Goal: Contribute content: Add original content to the website for others to see

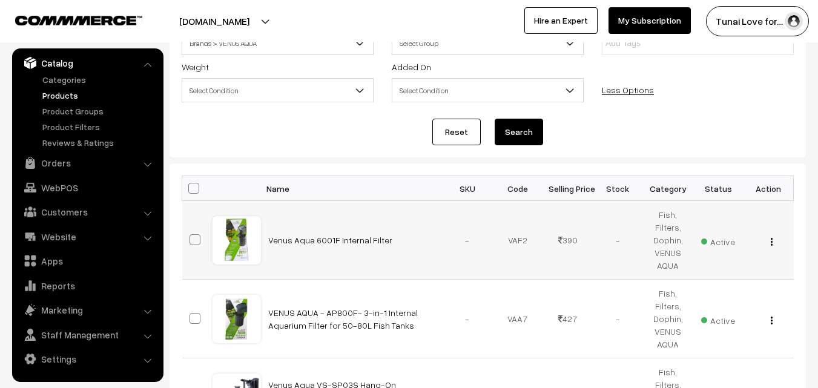
scroll to position [81, 0]
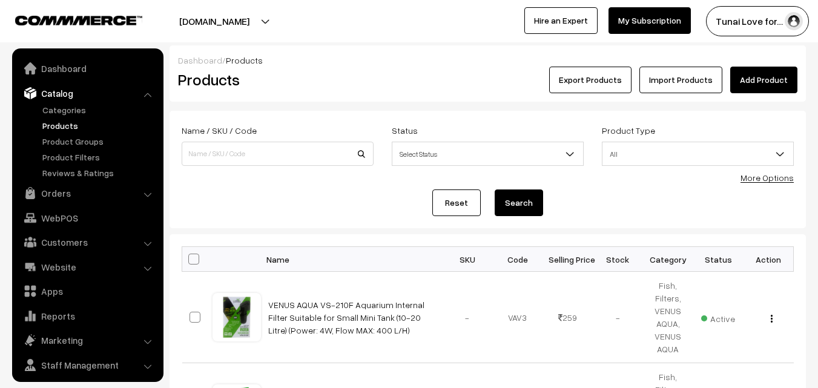
scroll to position [30, 0]
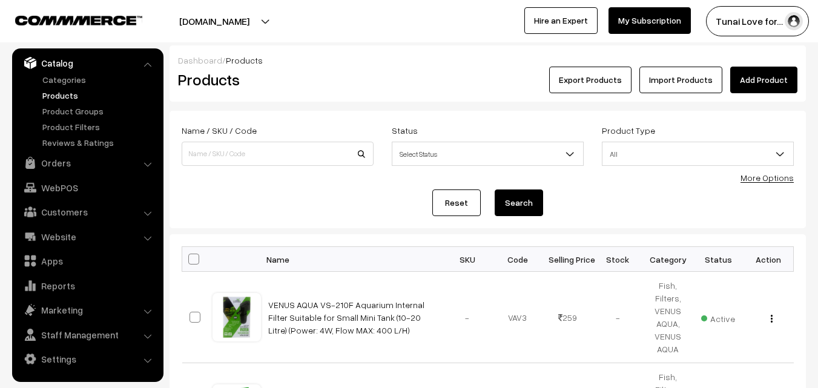
click at [791, 84] on link "Add Product" at bounding box center [763, 80] width 67 height 27
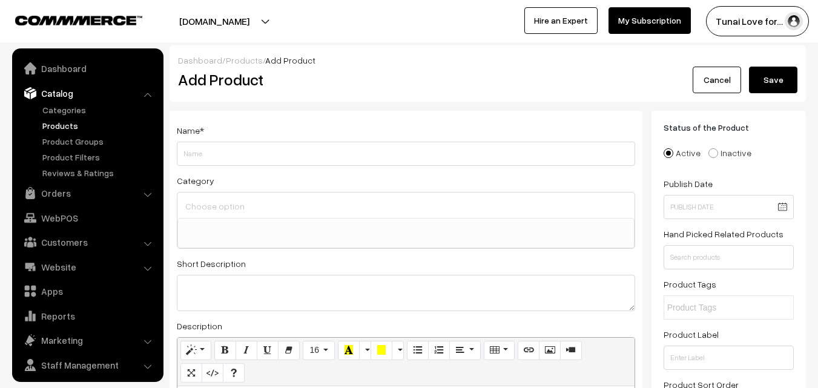
select select
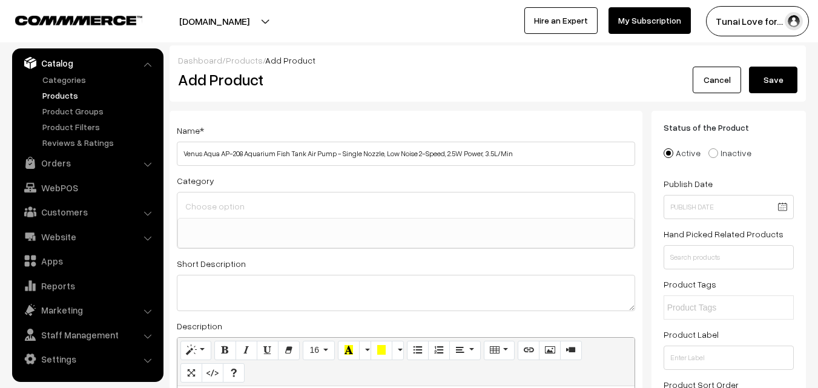
type input "Venus Aqua AP-208 Aquarium Fish Tank Air Pump - Single Nozzle, Low Noise 2-Spee…"
click at [237, 202] on input at bounding box center [406, 206] width 448 height 18
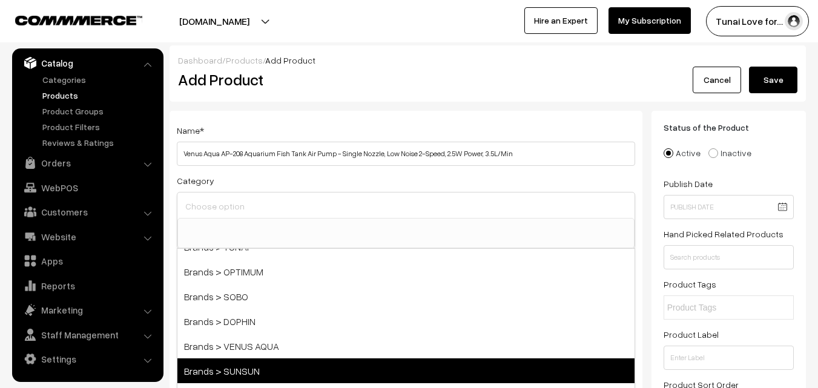
scroll to position [121, 0]
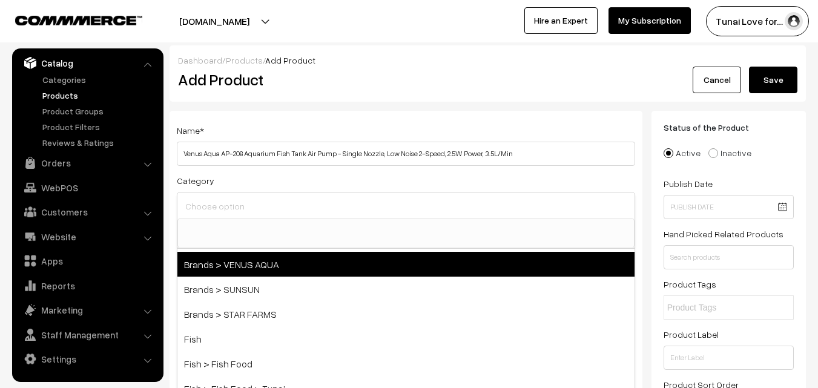
click at [261, 270] on span "Brands > VENUS AQUA" at bounding box center [405, 264] width 457 height 25
select select "39"
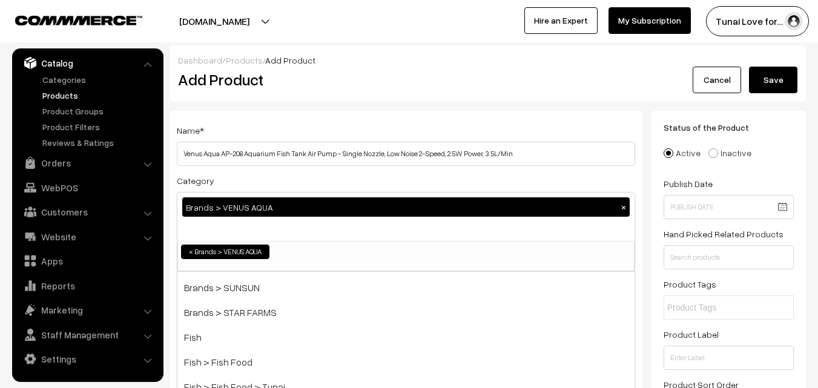
scroll to position [21, 0]
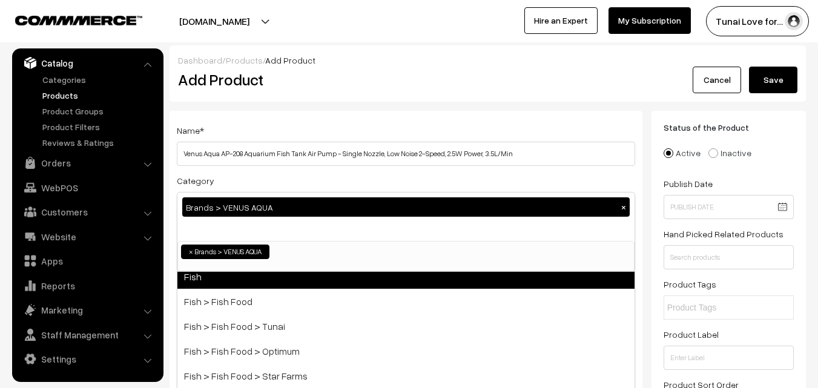
click at [228, 279] on span "Fish" at bounding box center [405, 276] width 457 height 25
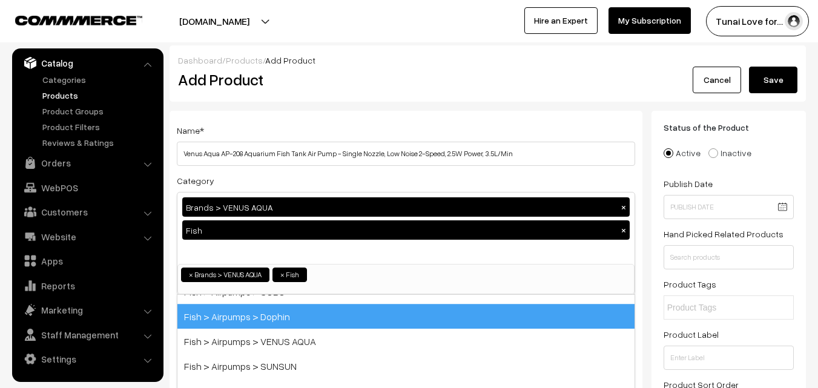
scroll to position [278, 0]
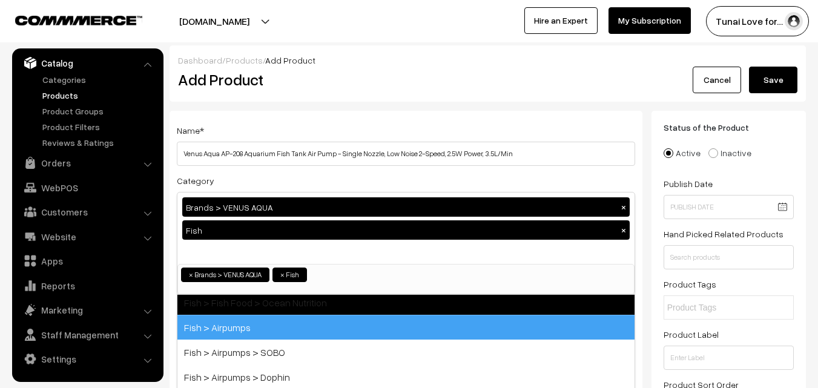
click at [282, 325] on span "Fish > Airpumps" at bounding box center [405, 327] width 457 height 25
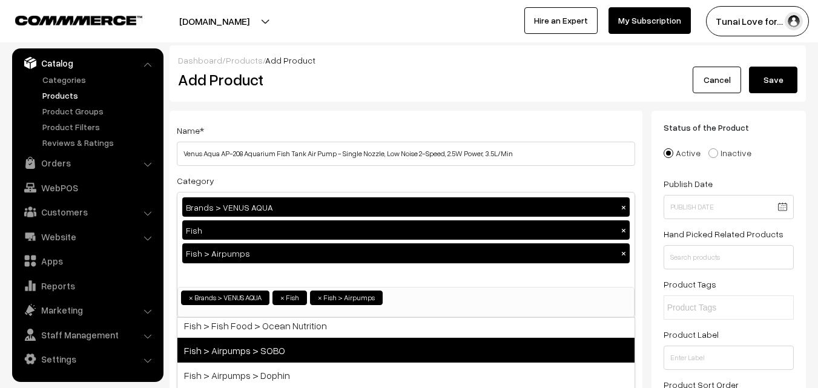
scroll to position [339, 0]
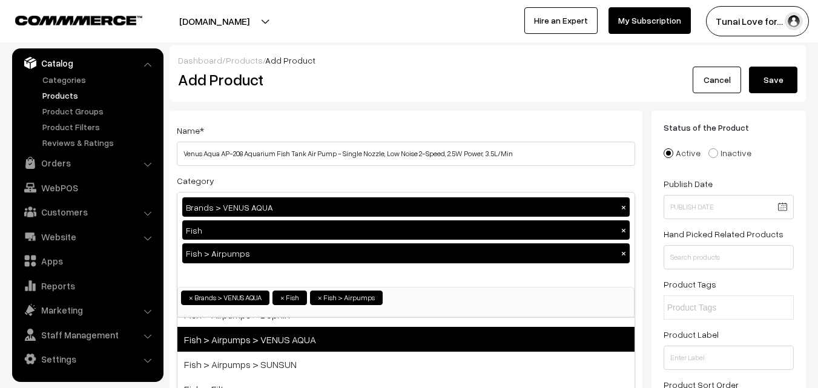
click at [289, 342] on span "Fish > Airpumps > VENUS AQUA" at bounding box center [405, 339] width 457 height 25
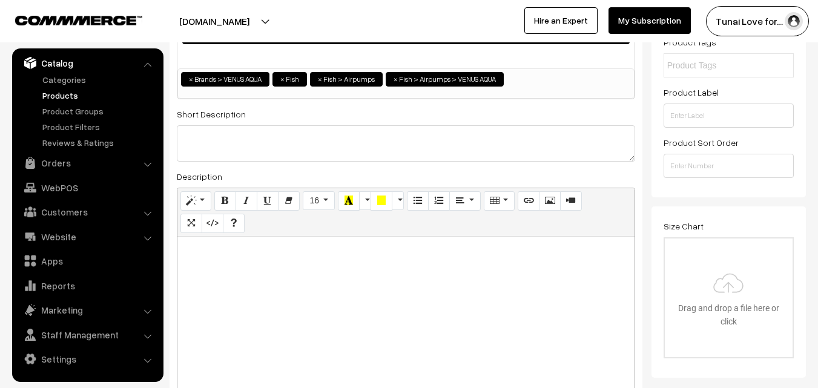
scroll to position [303, 0]
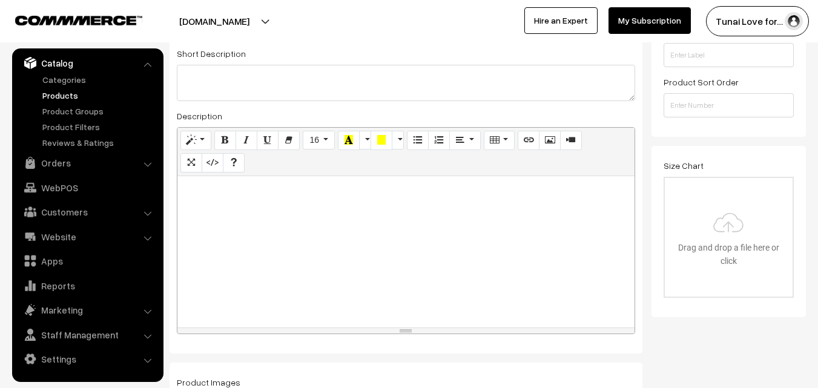
click at [423, 271] on div at bounding box center [405, 251] width 457 height 151
click at [368, 236] on div at bounding box center [405, 251] width 457 height 151
paste div
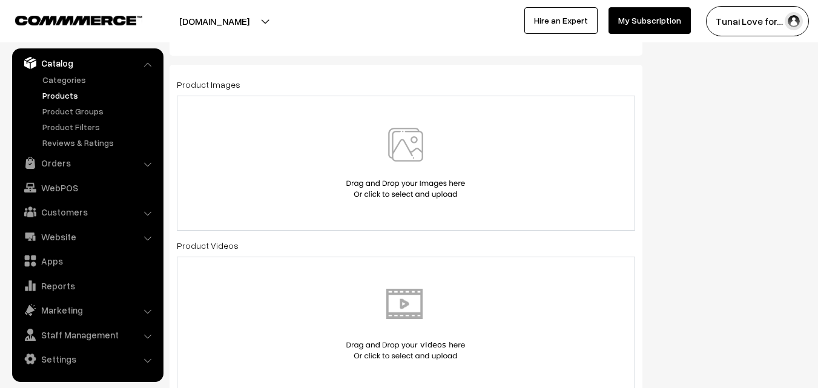
scroll to position [606, 0]
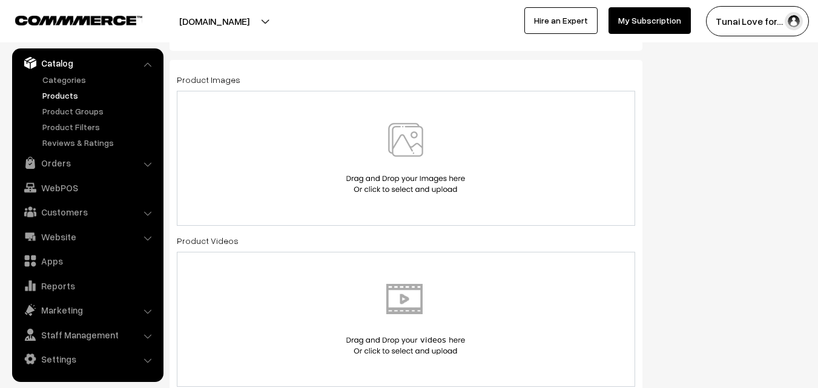
click at [401, 142] on img at bounding box center [405, 158] width 125 height 71
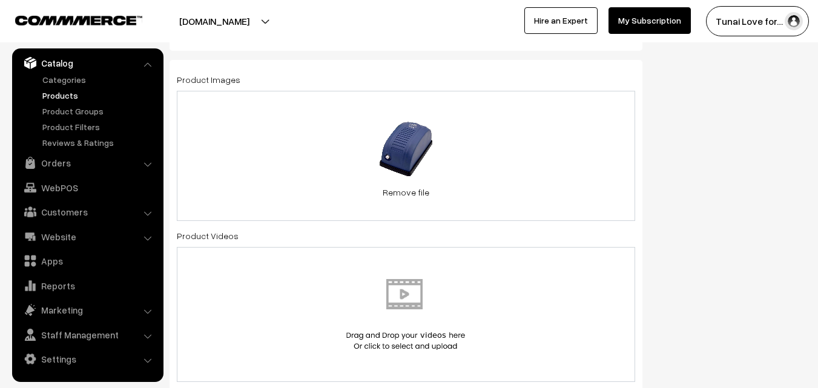
click at [564, 168] on div "54.2 KB 51jyaKKRDQL._SL1500_.jpg Check Error Remove file" at bounding box center [406, 156] width 458 height 130
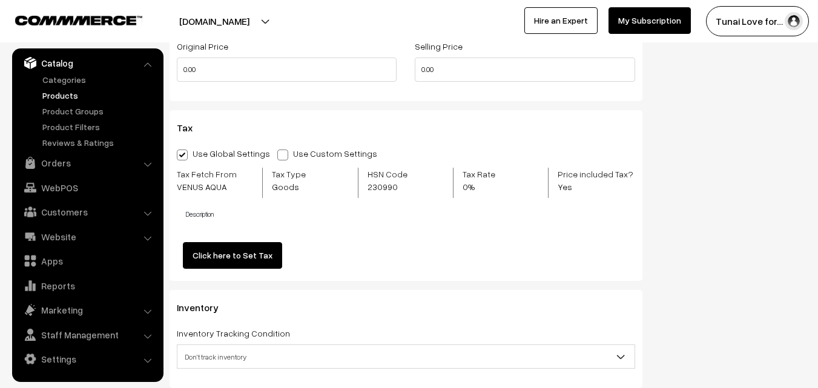
scroll to position [1151, 0]
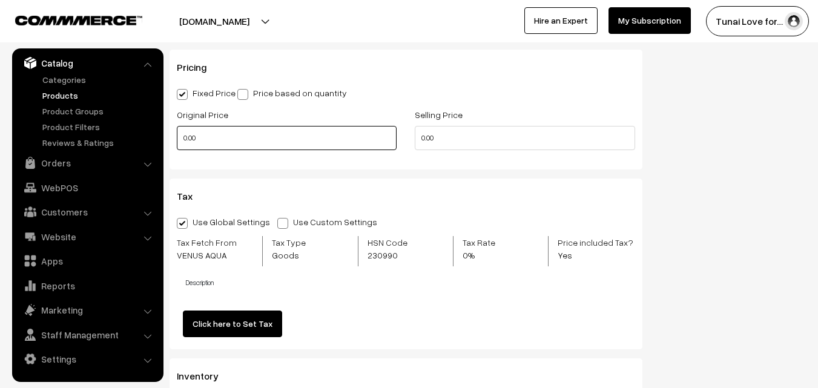
click at [302, 143] on input "0.00" at bounding box center [287, 138] width 220 height 24
click at [173, 140] on div "Original Price 0" at bounding box center [287, 132] width 238 height 50
type input "350"
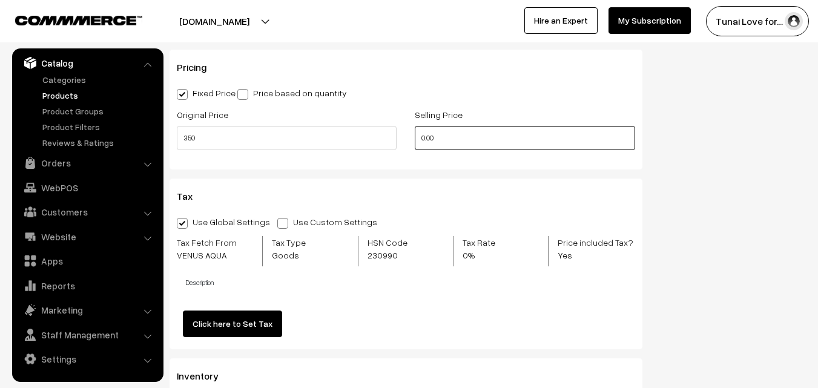
drag, startPoint x: 461, startPoint y: 139, endPoint x: 407, endPoint y: 139, distance: 53.9
click at [407, 139] on div "Selling Price 0.00" at bounding box center [525, 132] width 238 height 50
type input "257"
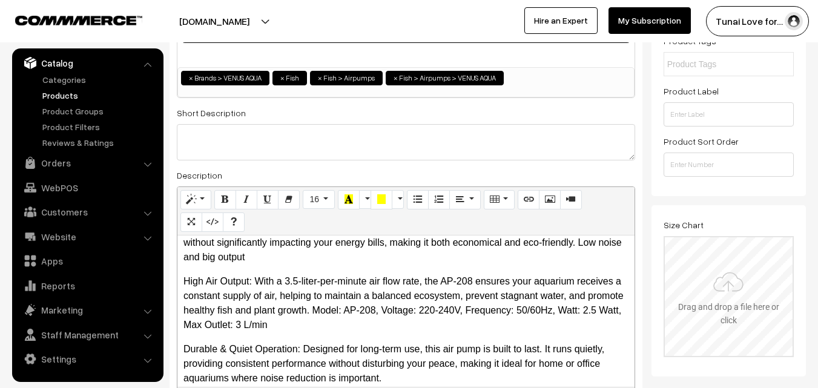
scroll to position [0, 0]
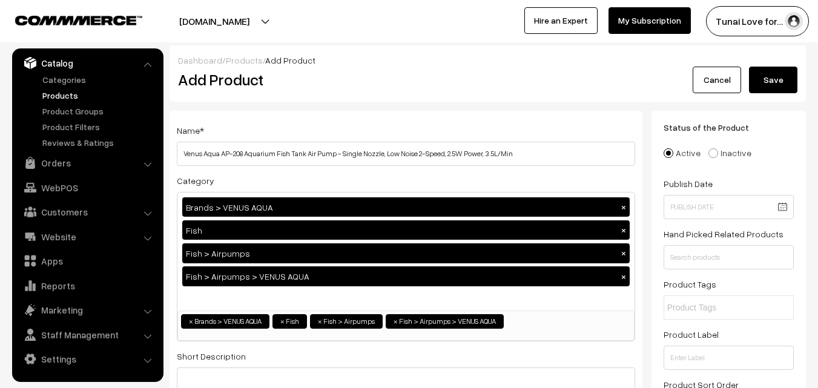
click at [766, 80] on button "Save" at bounding box center [773, 80] width 48 height 27
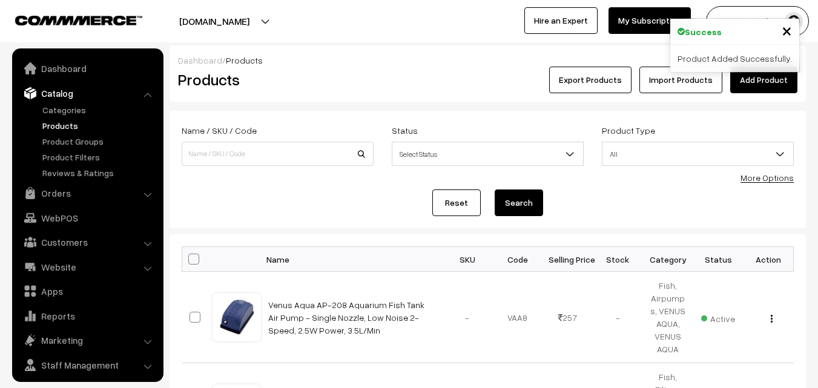
scroll to position [30, 0]
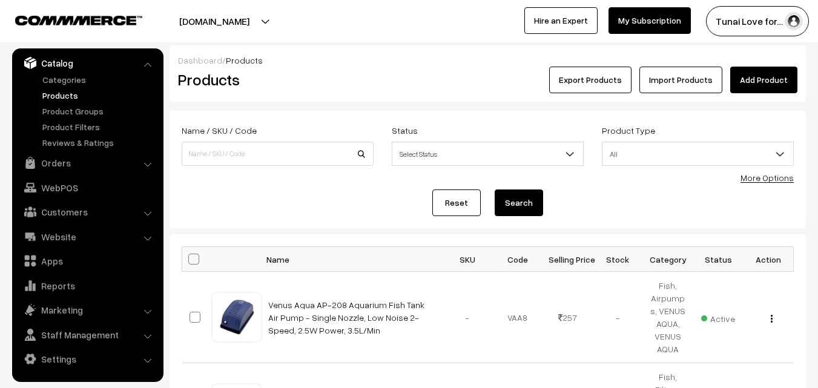
click at [765, 90] on link "Add Product" at bounding box center [763, 80] width 67 height 27
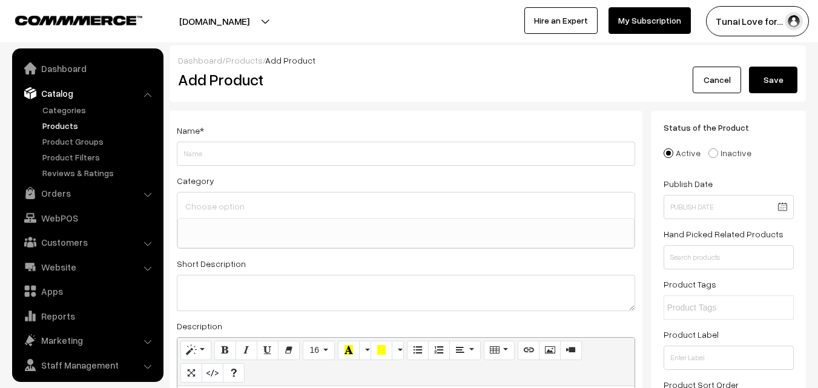
select select
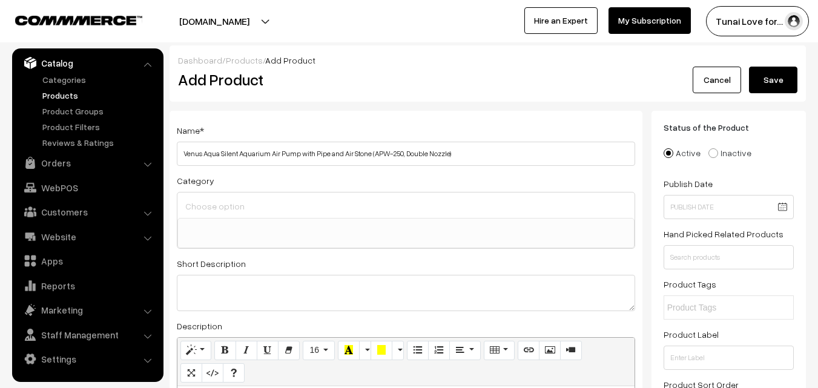
drag, startPoint x: 371, startPoint y: 154, endPoint x: 399, endPoint y: 154, distance: 27.9
click at [399, 154] on input "Venus Aqua Silent Aquarium Air Pump with Pipe and Air Stone (APW-250, Double No…" at bounding box center [406, 154] width 458 height 24
click at [219, 152] on input "Venus Aqua Silent Aquarium Air Pump with Pipe and Air Stone (, Double Nozzle)" at bounding box center [406, 154] width 458 height 24
click at [403, 153] on input "Venus Aqua APW-250 Silent Aquarium Air Pump with Pipe and Air Stone (, Double N…" at bounding box center [406, 154] width 458 height 24
click at [454, 150] on input "Venus Aqua APW-250 Silent Aquarium Air Pump with Pipe and Air Stone , Double No…" at bounding box center [406, 154] width 458 height 24
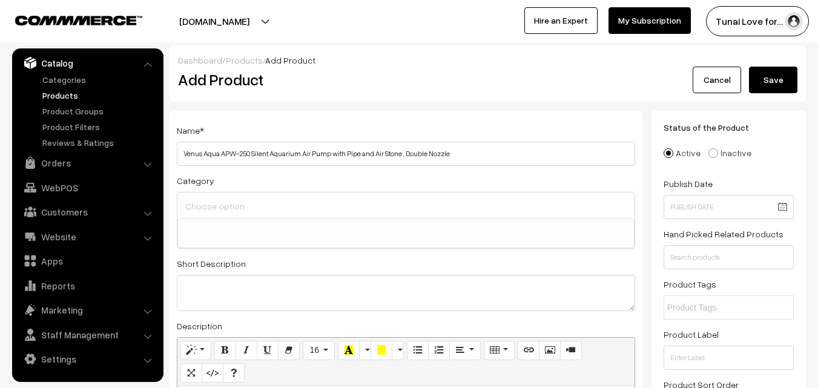
click at [400, 156] on input "Venus Aqua APW-250 Silent Aquarium Air Pump with Pipe and Air Stone , Double No…" at bounding box center [406, 154] width 458 height 24
type input "Venus Aqua APW-250 Silent Aquarium Air Pump with Pipe and Air Stone, Double Noz…"
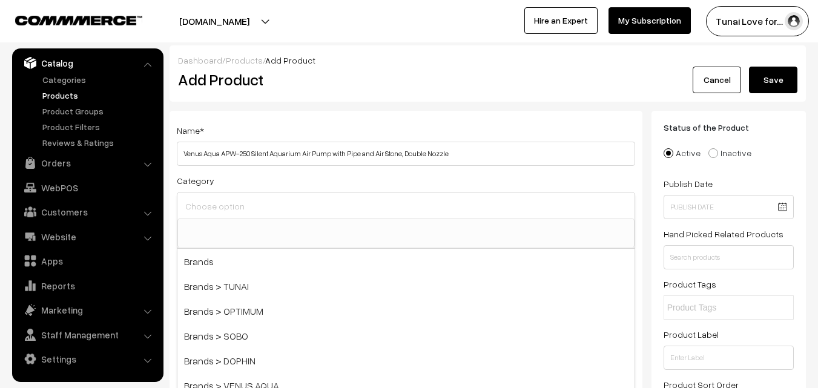
click at [268, 211] on input at bounding box center [406, 206] width 448 height 18
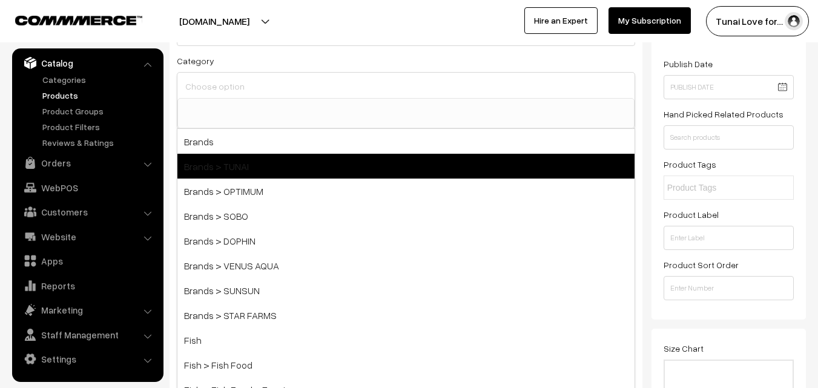
scroll to position [121, 0]
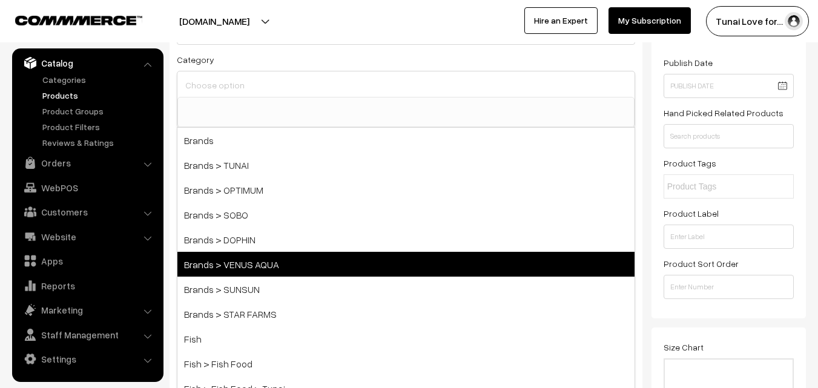
click at [292, 260] on span "Brands > VENUS AQUA" at bounding box center [405, 264] width 457 height 25
select select "39"
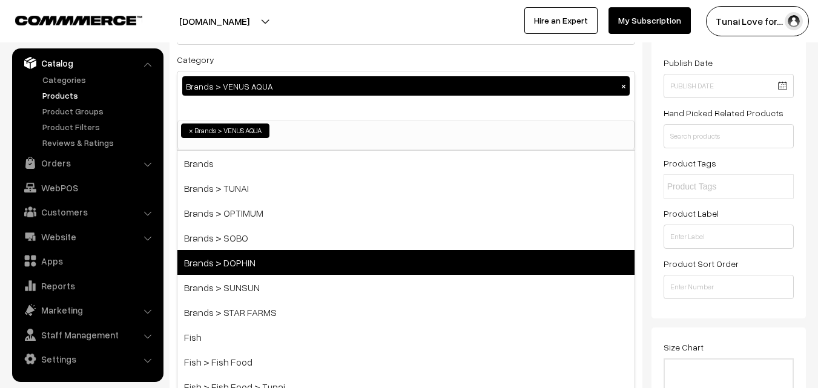
scroll to position [21, 0]
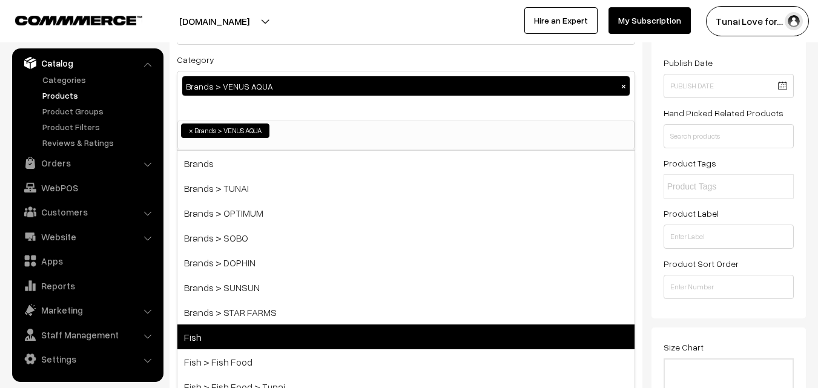
click at [227, 339] on span "Fish" at bounding box center [405, 337] width 457 height 25
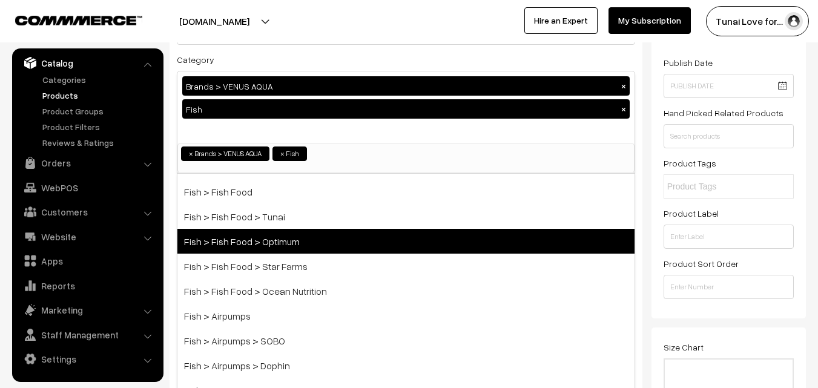
scroll to position [182, 0]
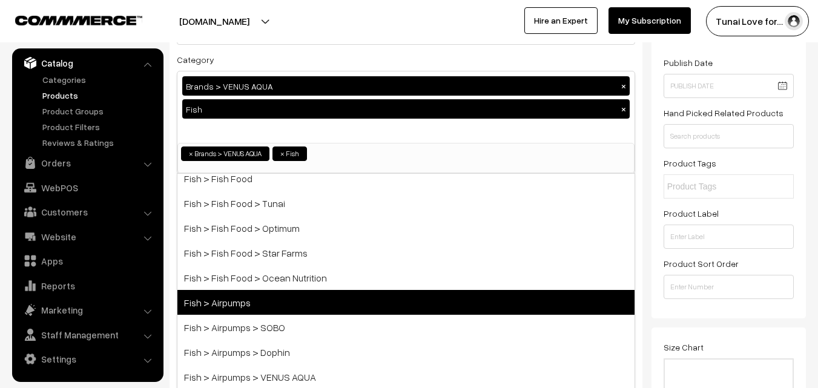
click at [306, 302] on span "Fish > Airpumps" at bounding box center [405, 302] width 457 height 25
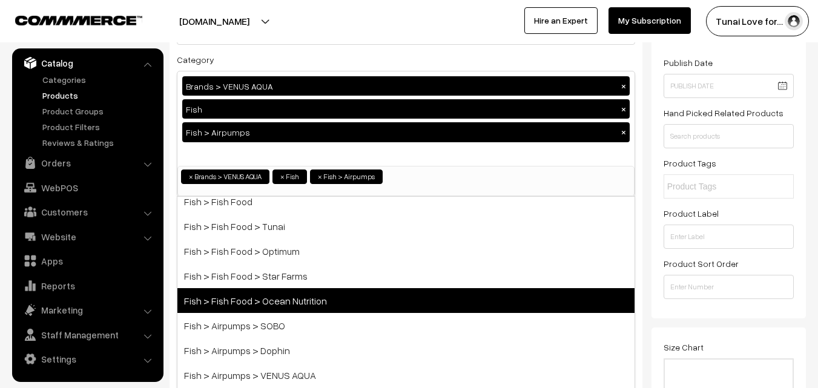
scroll to position [242, 0]
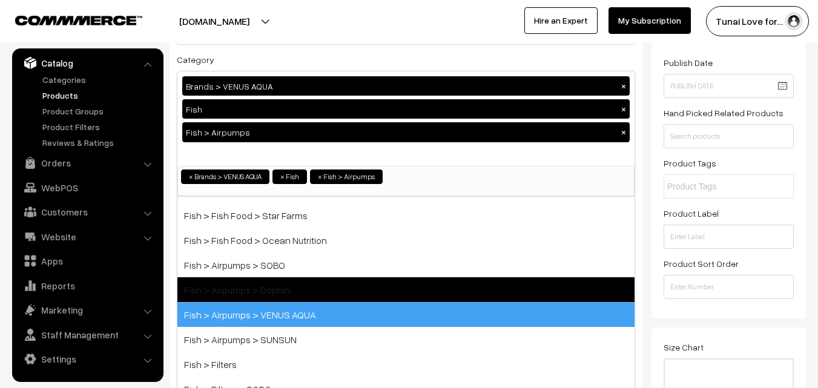
click at [305, 311] on span "Fish > Airpumps > VENUS AQUA" at bounding box center [405, 314] width 457 height 25
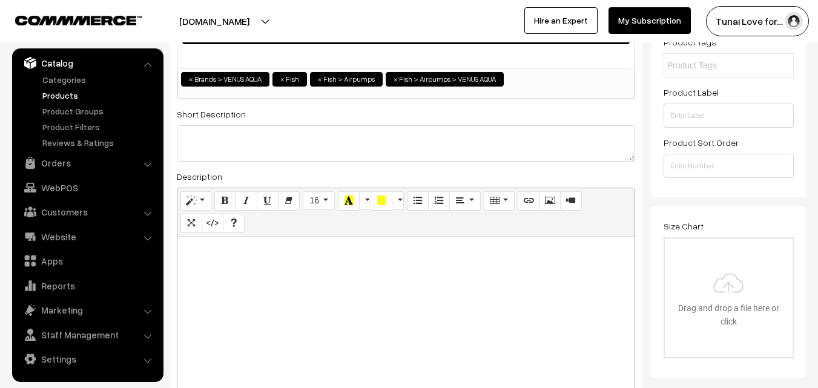
click at [515, 287] on div at bounding box center [405, 312] width 457 height 151
paste div
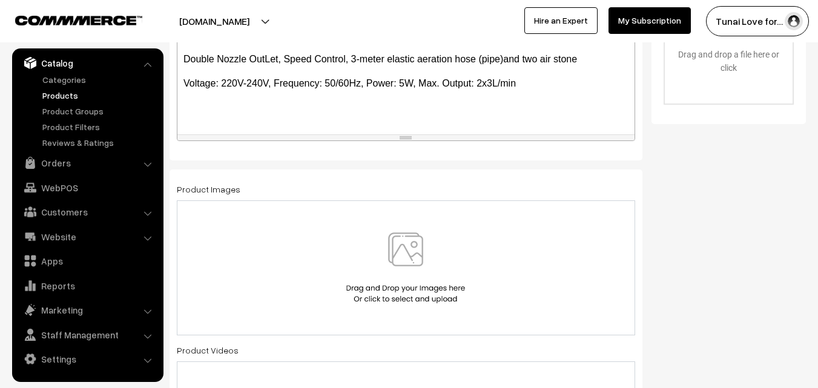
scroll to position [545, 0]
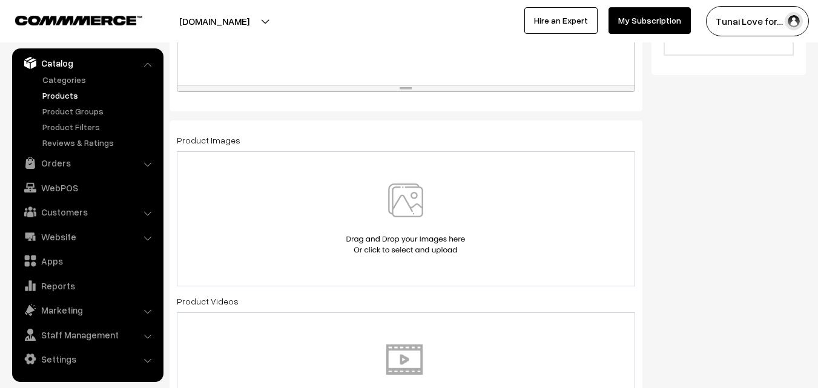
click at [408, 202] on img at bounding box center [405, 219] width 125 height 71
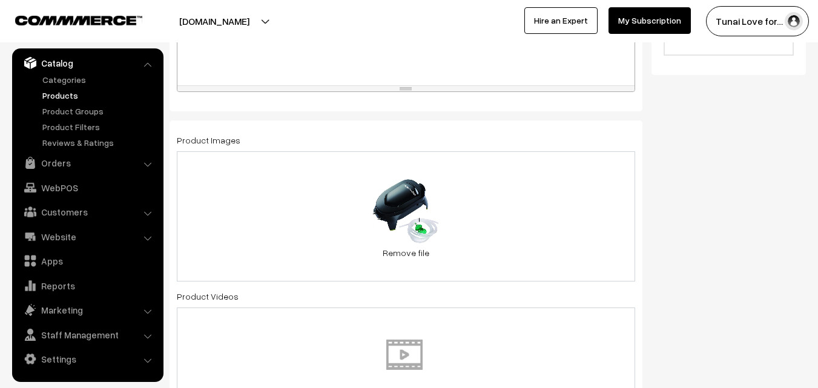
click at [495, 209] on div "65.7 KB 61riOp-3-uL._SL1200_.jpg Check Error Remove file" at bounding box center [406, 216] width 458 height 130
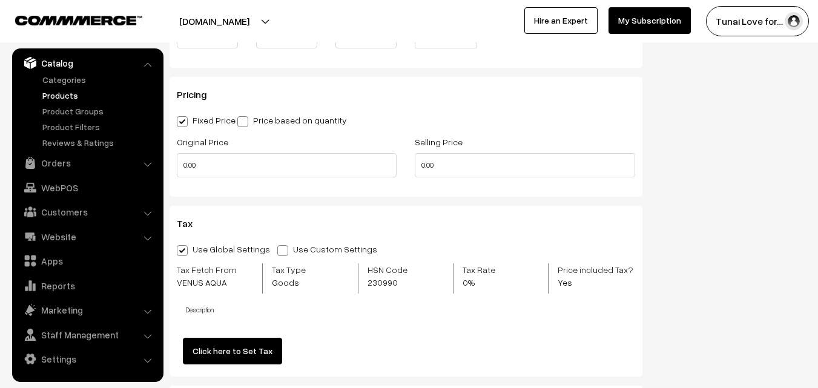
scroll to position [1151, 0]
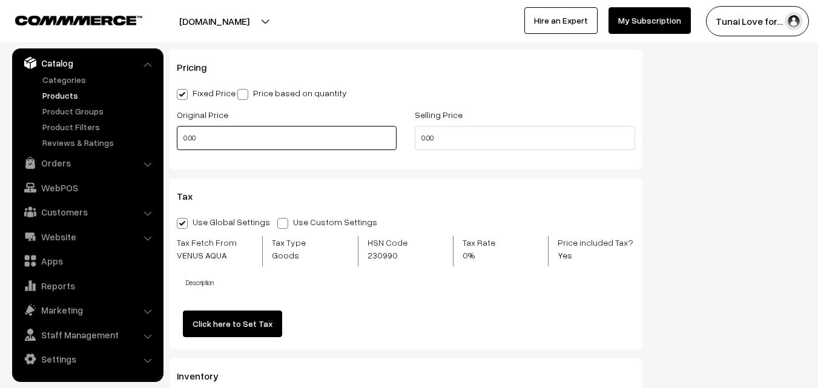
click at [297, 144] on input "0.00" at bounding box center [287, 138] width 220 height 24
drag, startPoint x: 189, startPoint y: 138, endPoint x: 170, endPoint y: 119, distance: 27.0
click at [176, 136] on div "Original Price 0" at bounding box center [287, 132] width 238 height 50
type input "699"
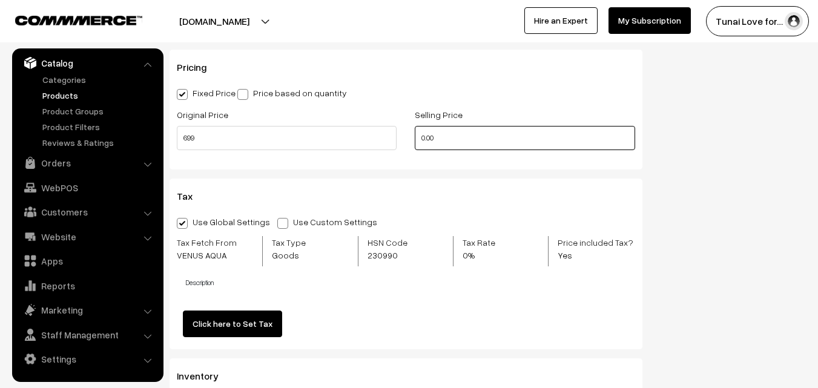
drag, startPoint x: 448, startPoint y: 136, endPoint x: 394, endPoint y: 139, distance: 53.4
click at [394, 139] on div "Original Price 699 Selling Price 0.00" at bounding box center [406, 132] width 477 height 50
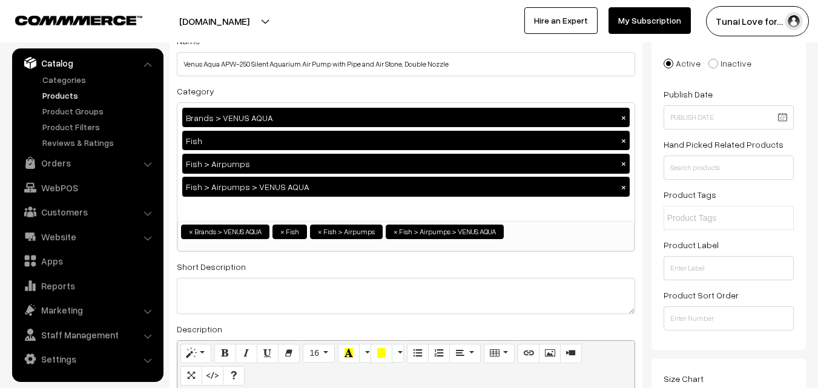
scroll to position [0, 0]
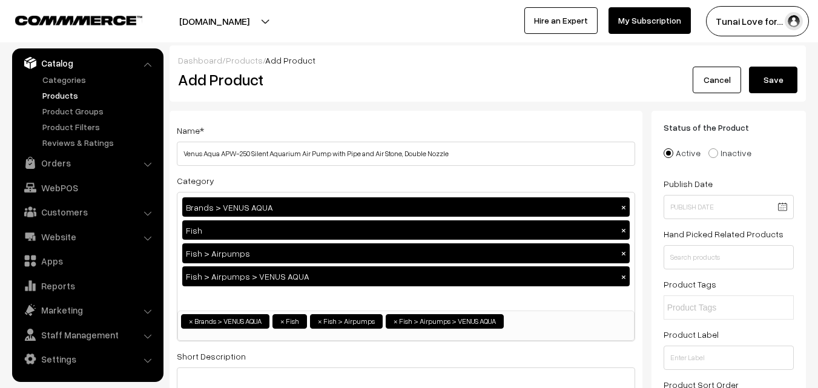
type input "431"
click at [772, 85] on button "Save" at bounding box center [773, 80] width 48 height 27
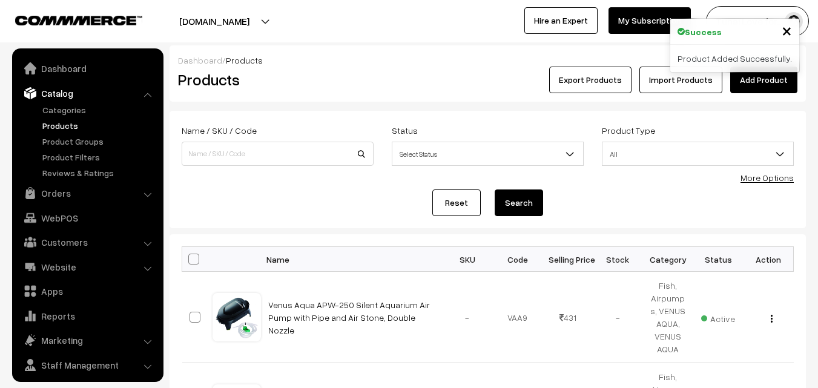
scroll to position [30, 0]
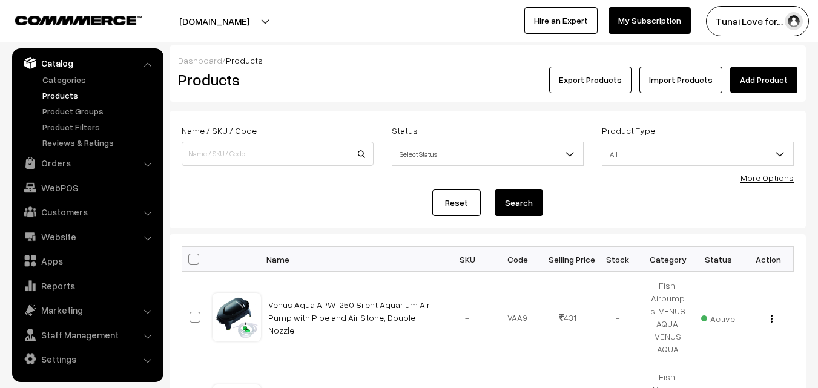
click at [770, 82] on link "Add Product" at bounding box center [763, 80] width 67 height 27
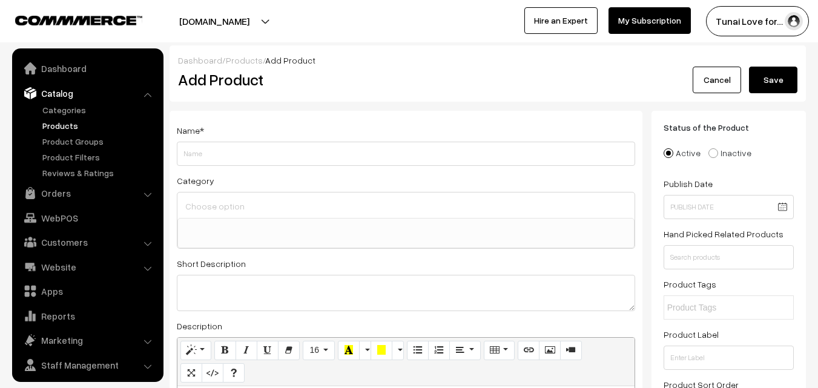
select select
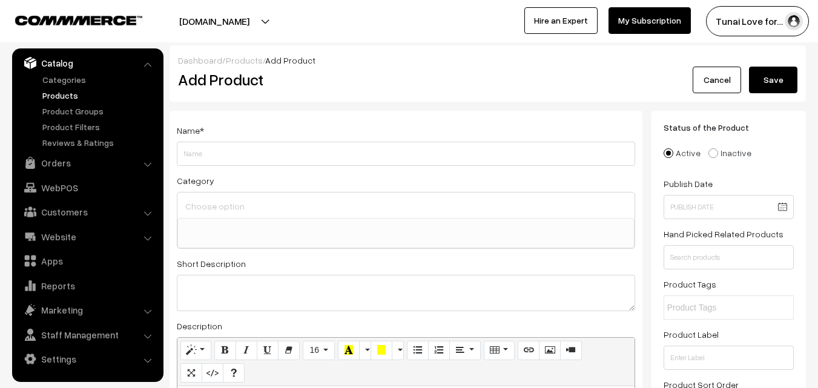
click at [270, 157] on input "Weight" at bounding box center [406, 154] width 458 height 24
paste input "Venus Aqua 6000F Aquarium Internal Filter 12 Watts"
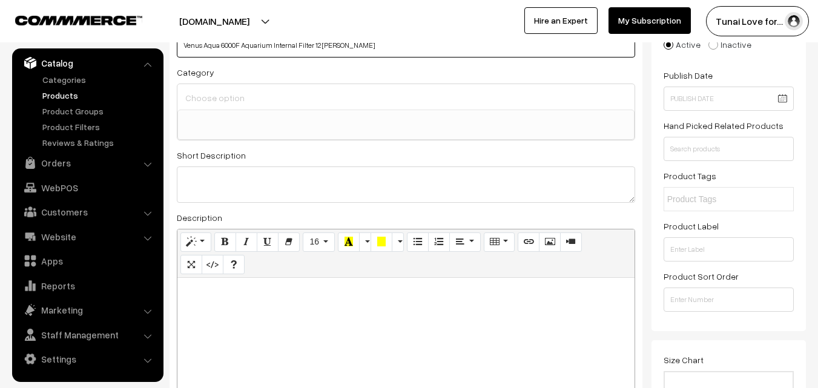
scroll to position [121, 0]
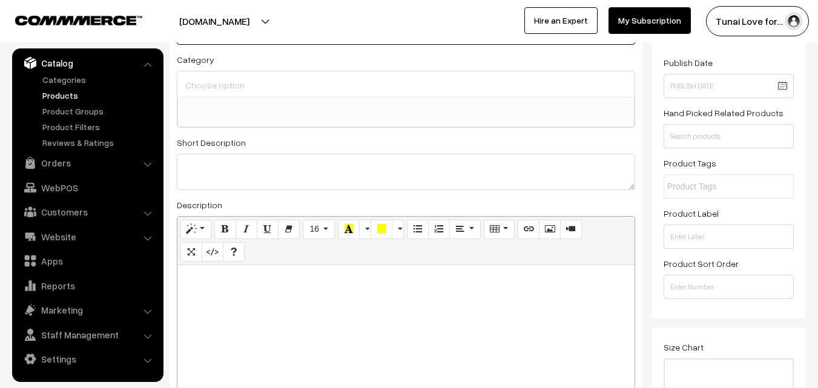
type input "Venus Aqua 6000F Aquarium Internal Filter 12 Watts"
click at [252, 91] on input at bounding box center [406, 85] width 448 height 18
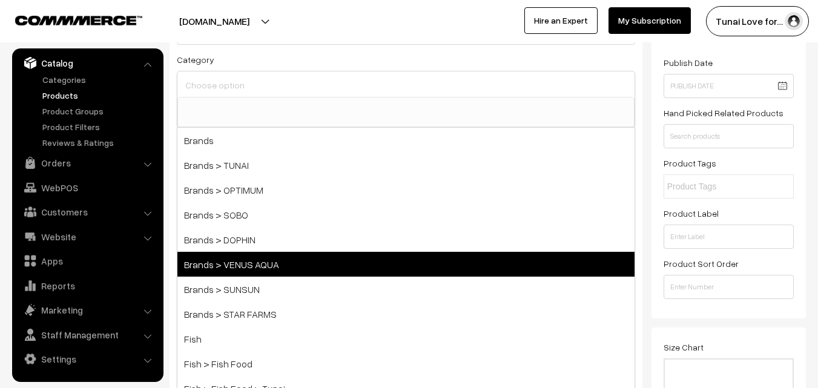
click at [264, 256] on span "Brands > VENUS AQUA" at bounding box center [405, 264] width 457 height 25
select select "39"
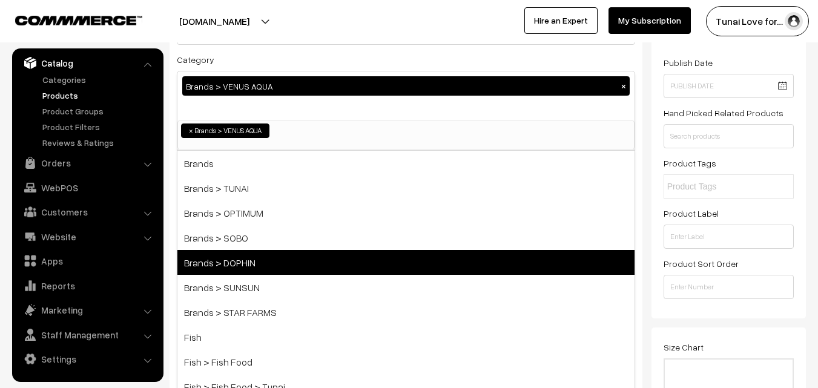
scroll to position [21, 0]
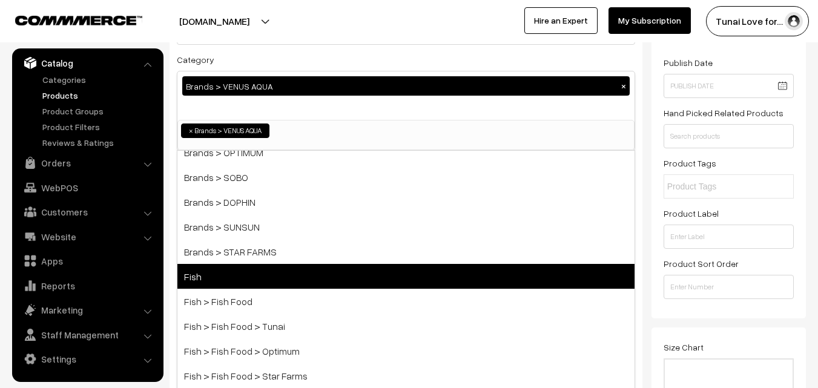
click at [254, 273] on span "Fish" at bounding box center [405, 276] width 457 height 25
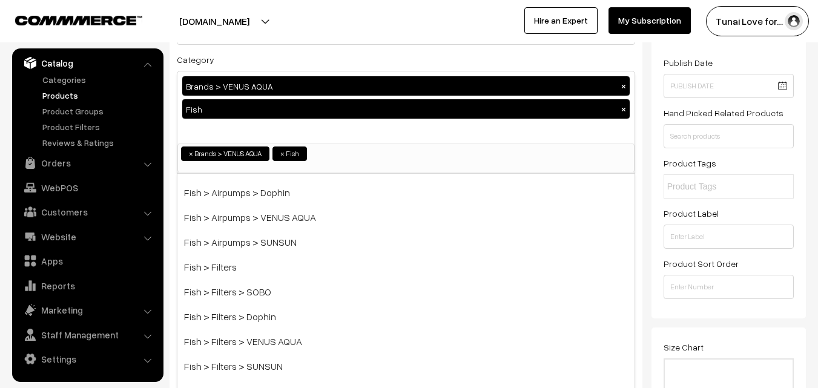
scroll to position [363, 0]
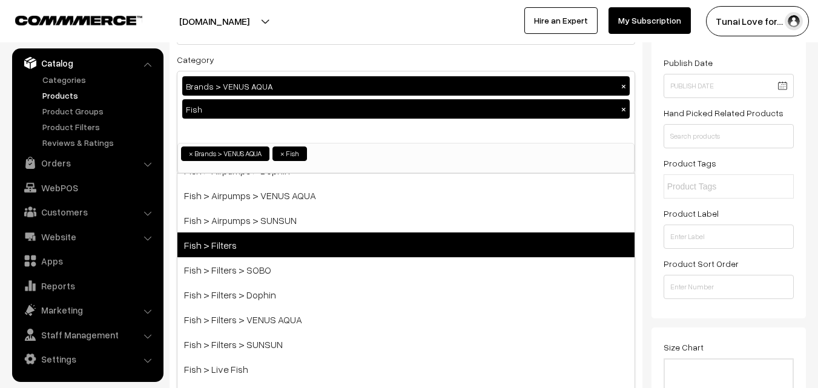
click at [245, 255] on span "Fish > Filters" at bounding box center [405, 245] width 457 height 25
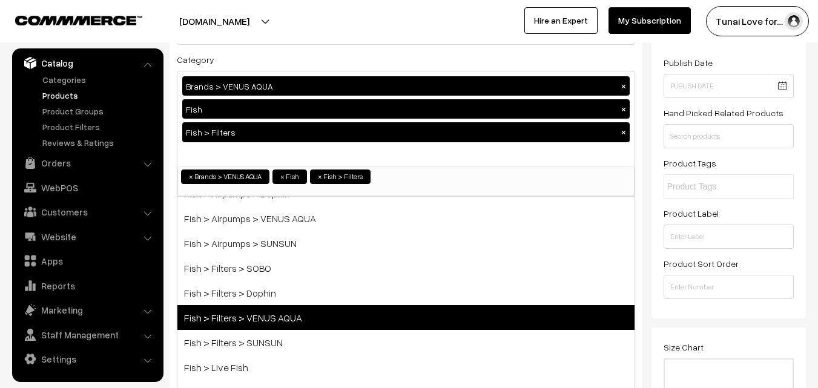
click at [262, 313] on span "Fish > Filters > VENUS AQUA" at bounding box center [405, 317] width 457 height 25
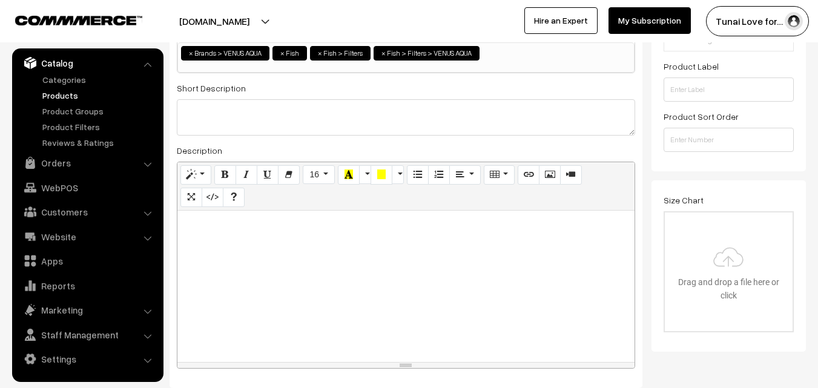
scroll to position [303, 0]
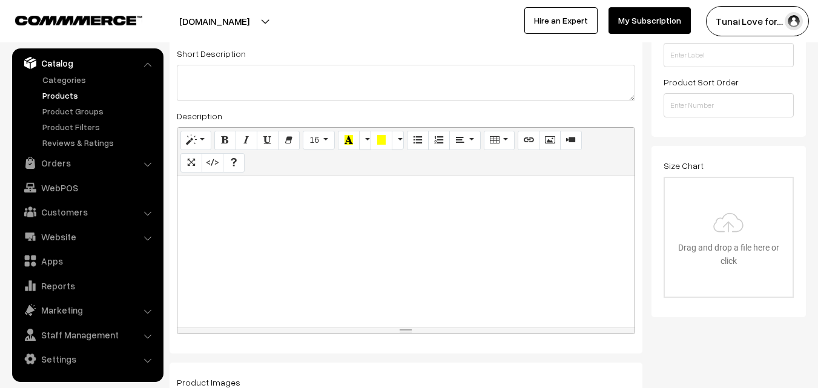
click at [495, 233] on div at bounding box center [405, 251] width 457 height 151
click at [299, 277] on div at bounding box center [405, 251] width 457 height 151
paste div
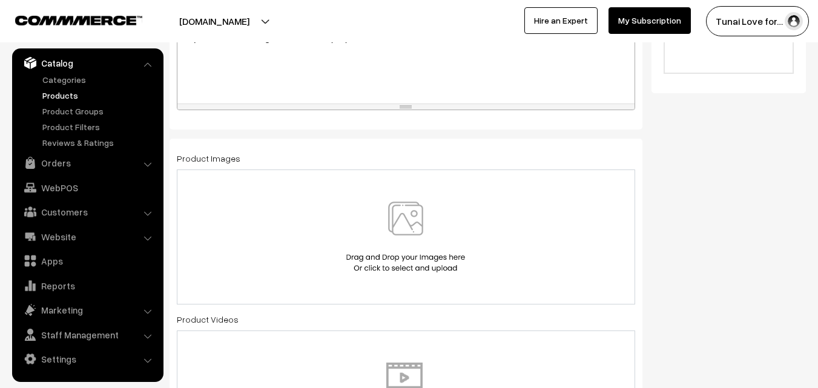
scroll to position [606, 0]
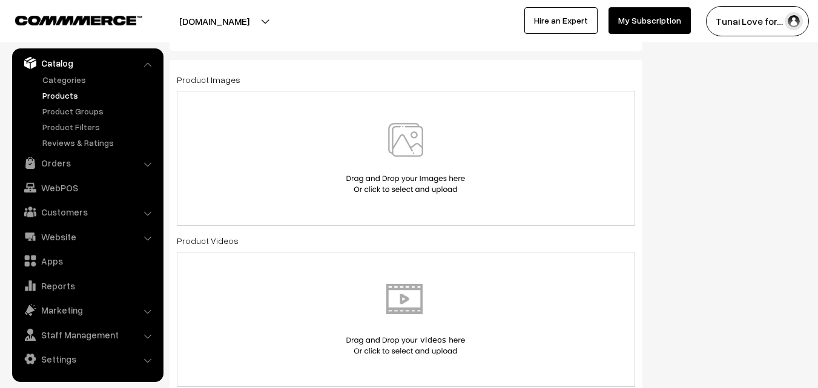
click at [412, 144] on img at bounding box center [405, 158] width 125 height 71
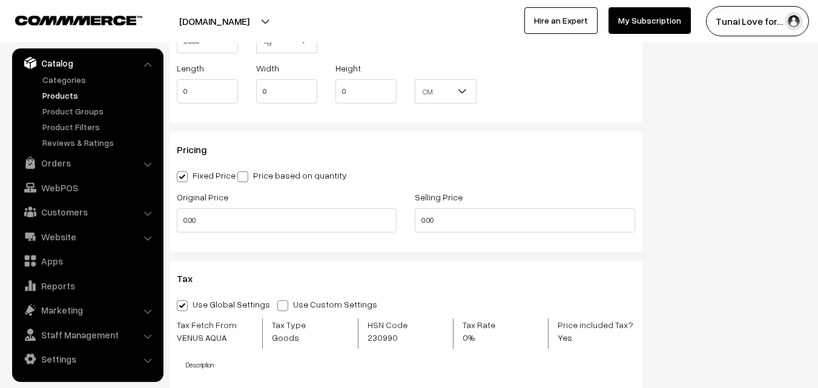
scroll to position [1090, 0]
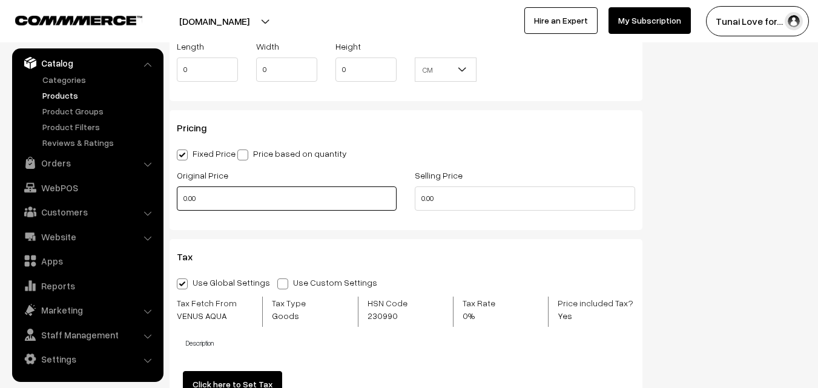
drag, startPoint x: 222, startPoint y: 196, endPoint x: 150, endPoint y: 200, distance: 71.6
click at [150, 200] on body "Thank you for showing interest. Our team will call you shortly. Close tunai.in …" at bounding box center [409, 78] width 818 height 2337
type input "300"
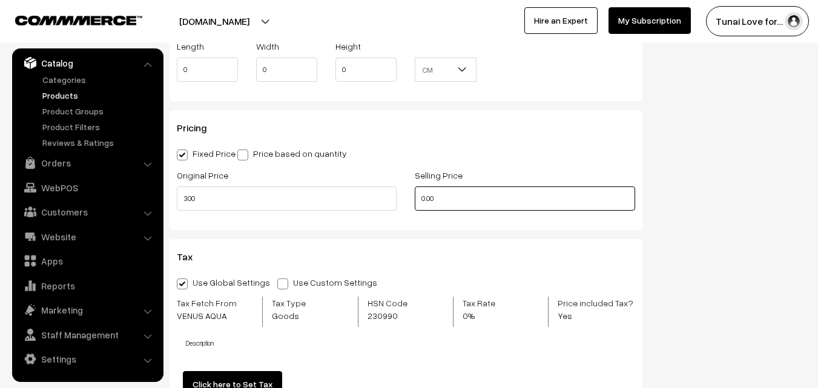
click at [392, 197] on div "Original Price 300 Selling Price 0.00" at bounding box center [406, 193] width 477 height 50
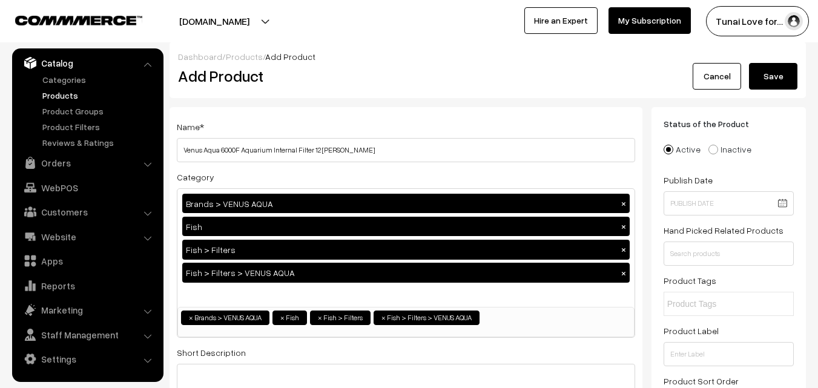
scroll to position [0, 0]
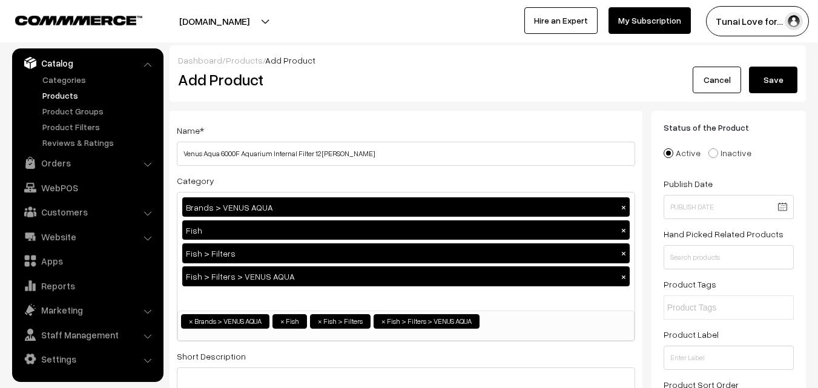
type input "209"
click at [770, 78] on button "Save" at bounding box center [773, 80] width 48 height 27
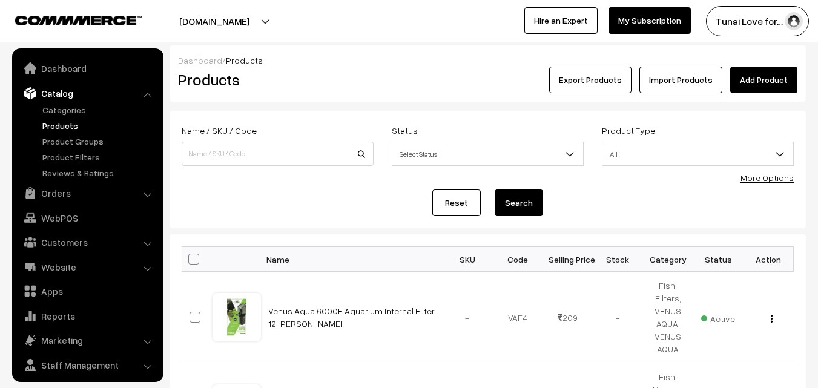
scroll to position [30, 0]
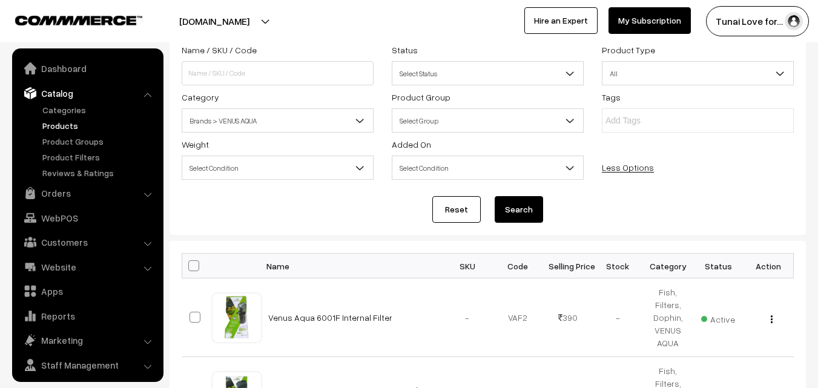
scroll to position [30, 0]
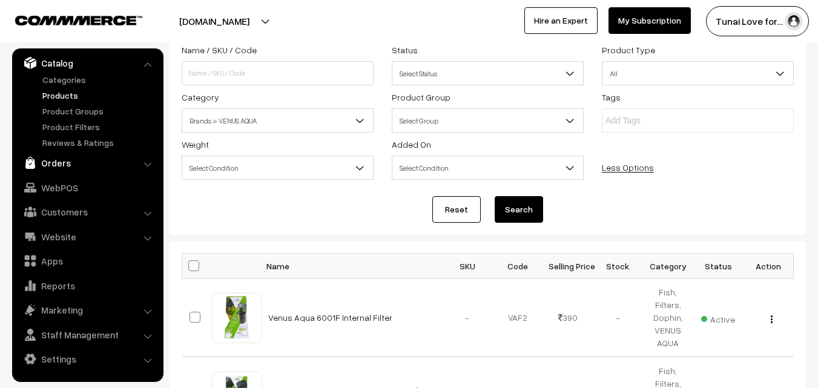
click at [65, 167] on link "Orders" at bounding box center [87, 163] width 144 height 22
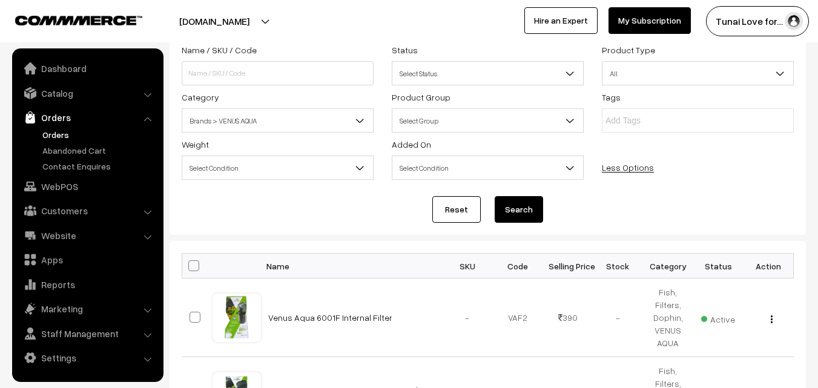
click at [68, 135] on link "Orders" at bounding box center [99, 134] width 120 height 13
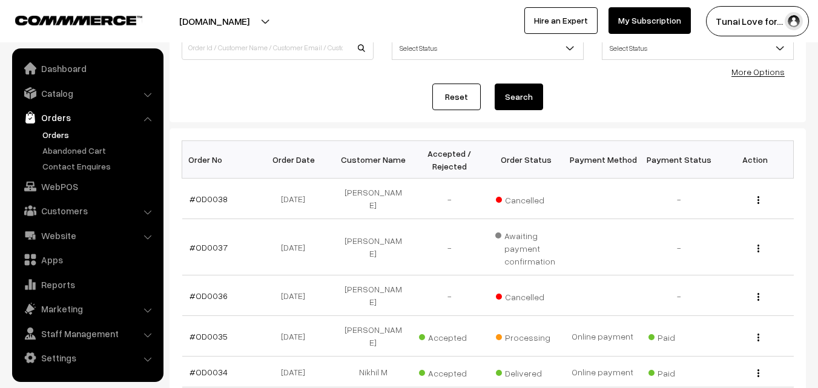
scroll to position [121, 0]
